Goal: Information Seeking & Learning: Find specific fact

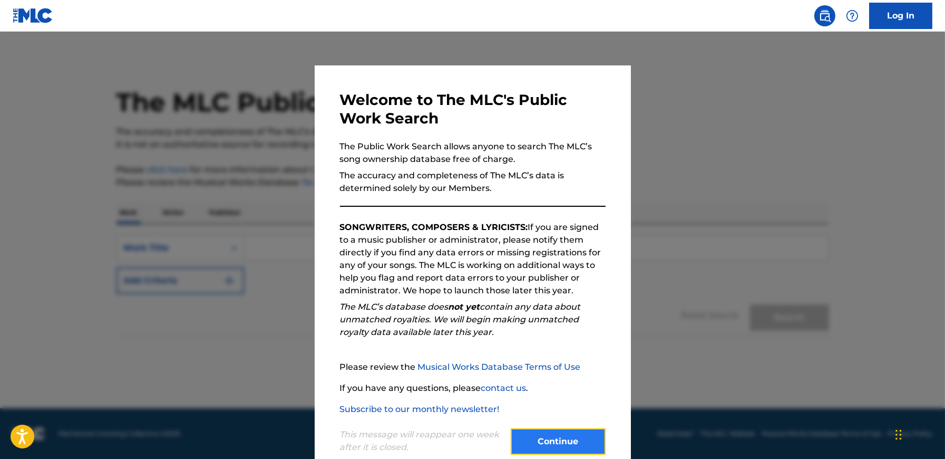
click at [550, 437] on button "Continue" at bounding box center [558, 441] width 95 height 26
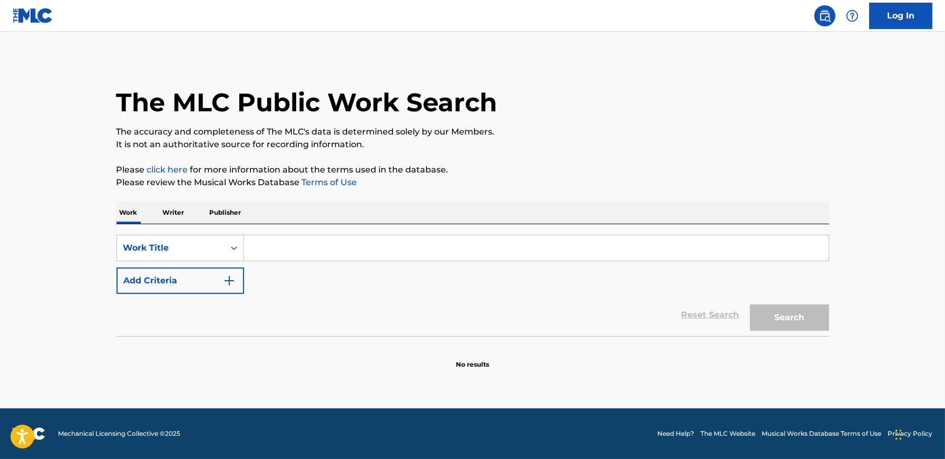
click at [273, 257] on input "Search Form" at bounding box center [536, 247] width 585 height 25
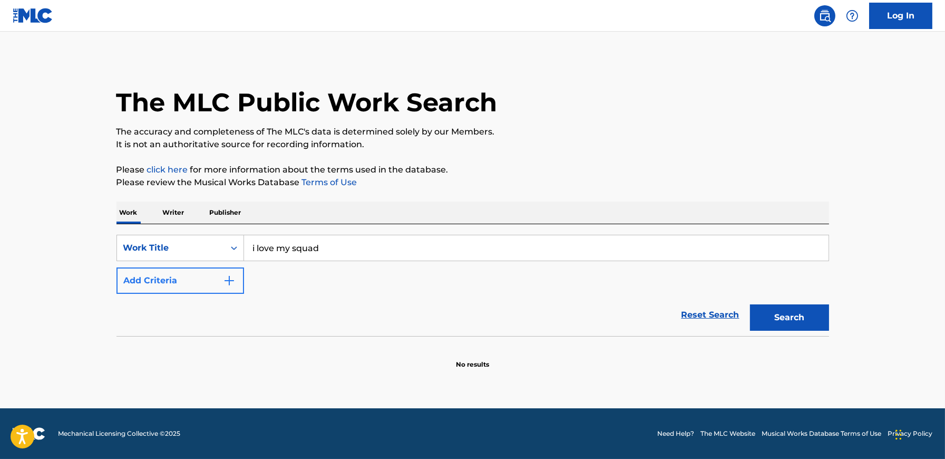
type input "i love my squad"
click at [143, 277] on button "Add Criteria" at bounding box center [181, 280] width 128 height 26
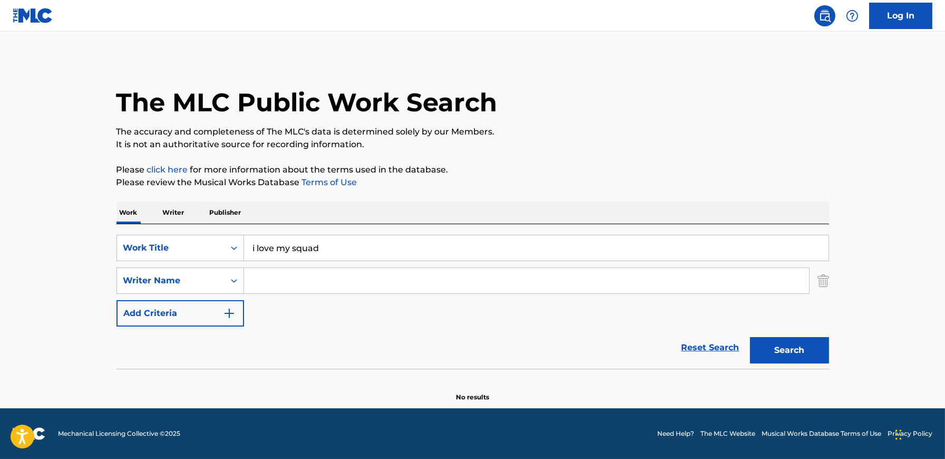
click at [271, 286] on input "Search Form" at bounding box center [526, 280] width 565 height 25
type input "[GEOGRAPHIC_DATA]"
click at [778, 357] on button "Search" at bounding box center [789, 350] width 79 height 26
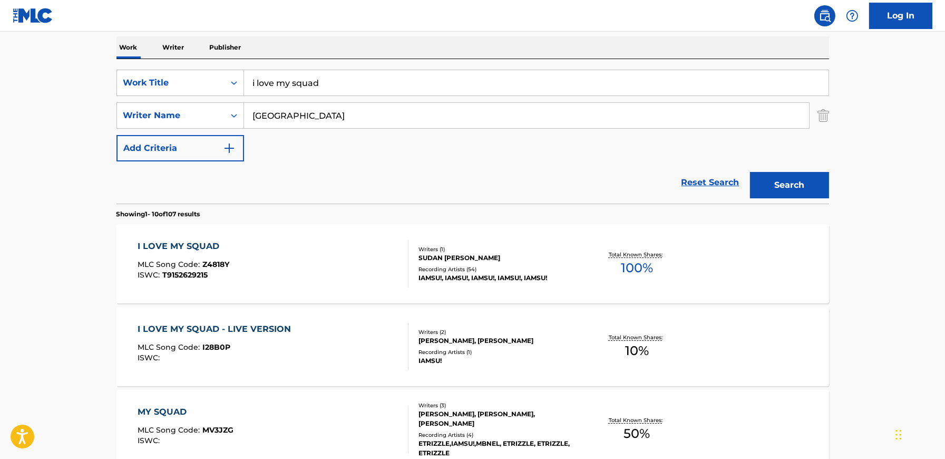
scroll to position [170, 0]
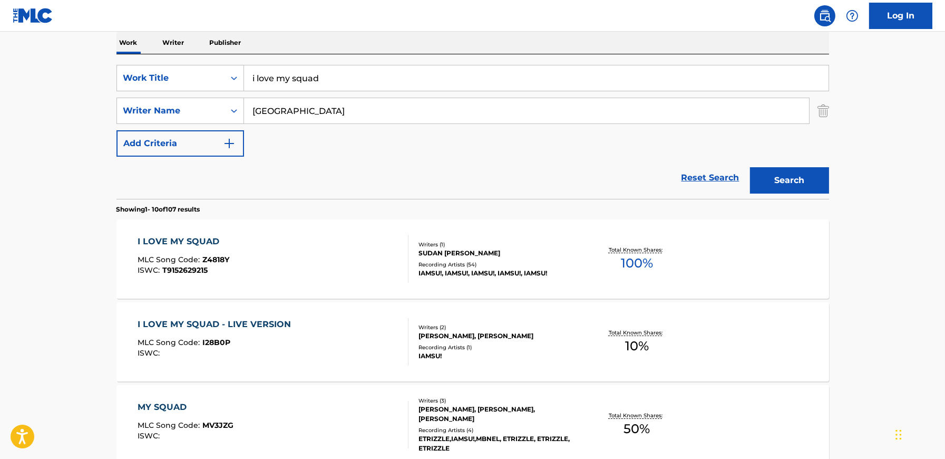
click at [344, 247] on div "I LOVE MY SQUAD MLC Song Code : Z4818Y ISWC : T9152629215" at bounding box center [273, 258] width 271 height 47
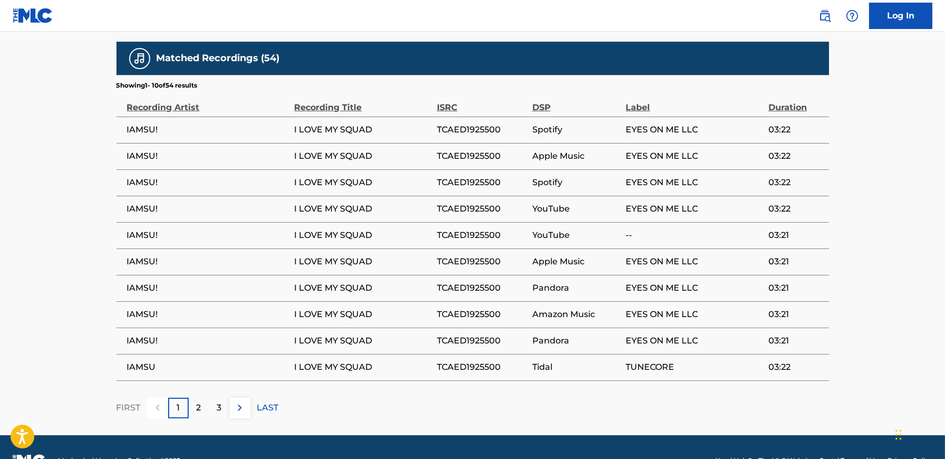
scroll to position [612, 0]
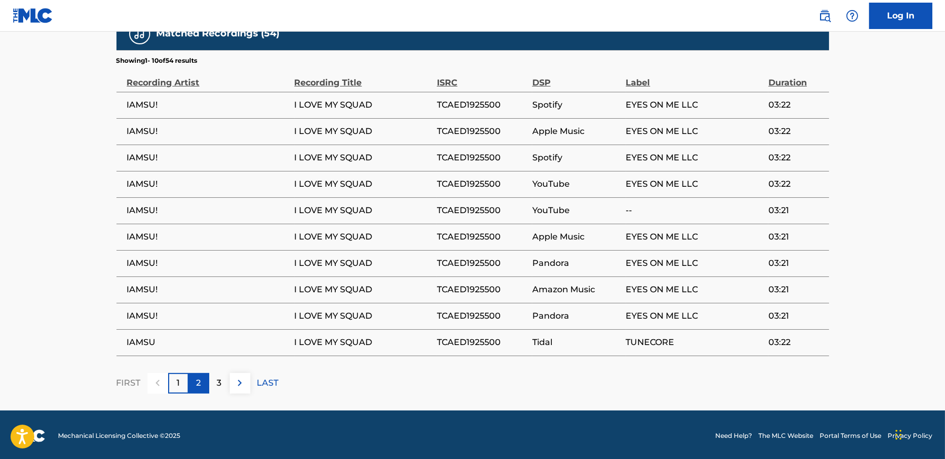
click at [197, 379] on p "2" at bounding box center [199, 383] width 5 height 13
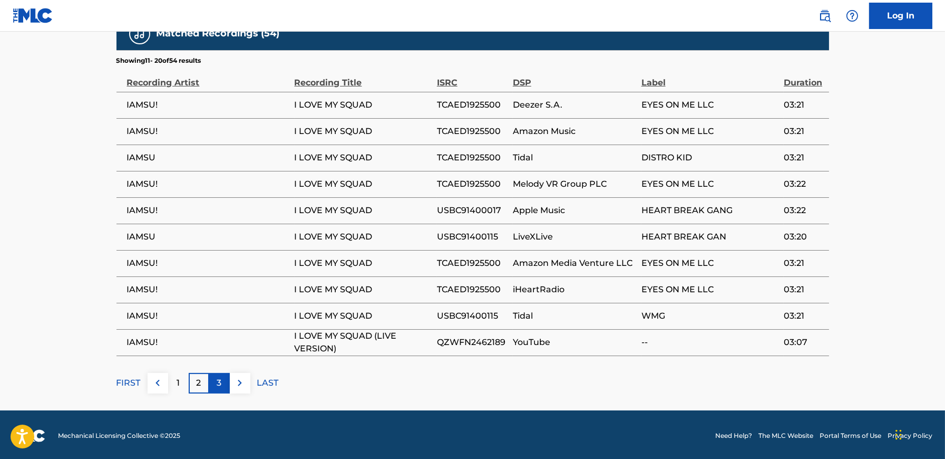
click at [219, 382] on p "3" at bounding box center [219, 383] width 5 height 13
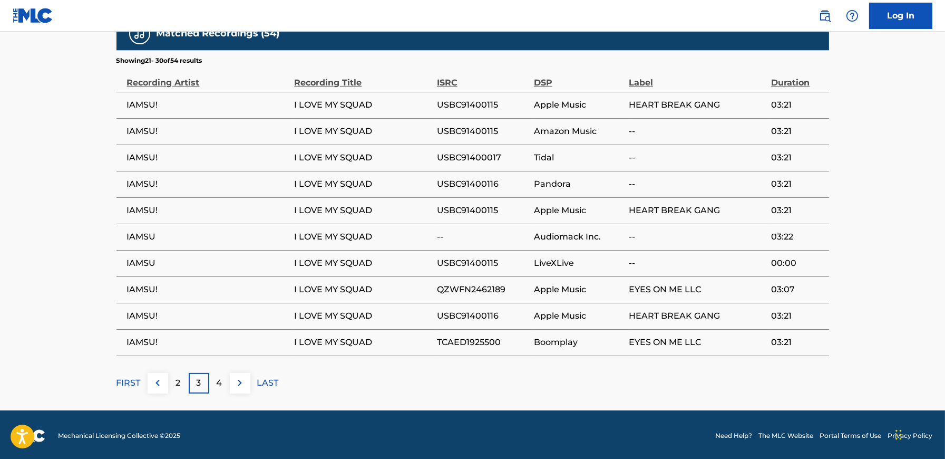
click at [199, 382] on p "3" at bounding box center [199, 383] width 5 height 13
click at [178, 383] on p "2" at bounding box center [178, 383] width 5 height 13
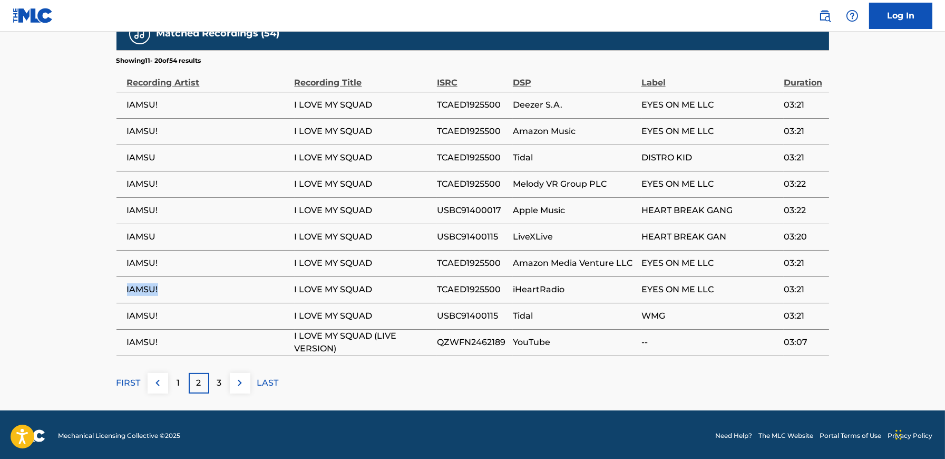
drag, startPoint x: 168, startPoint y: 282, endPoint x: 126, endPoint y: 284, distance: 41.7
click at [126, 284] on td "IAMSU!" at bounding box center [206, 289] width 178 height 26
copy span "IAMSU!"
